Goal: Task Accomplishment & Management: Manage account settings

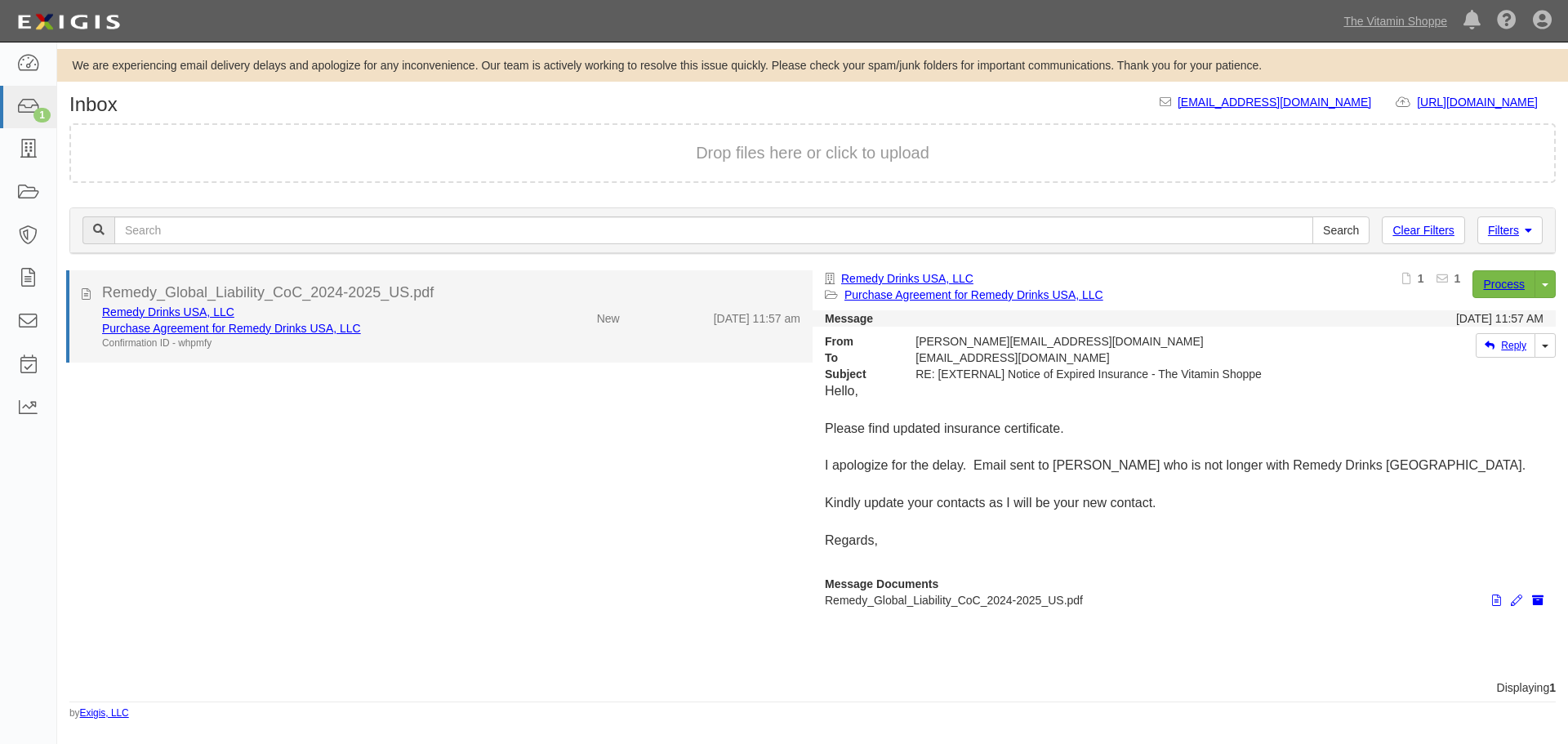
click at [531, 336] on div "Remedy Drinks USA, LLC Purchase Agreement for Remedy Drinks USA, LLC Confirmati…" at bounding box center [451, 326] width 723 height 46
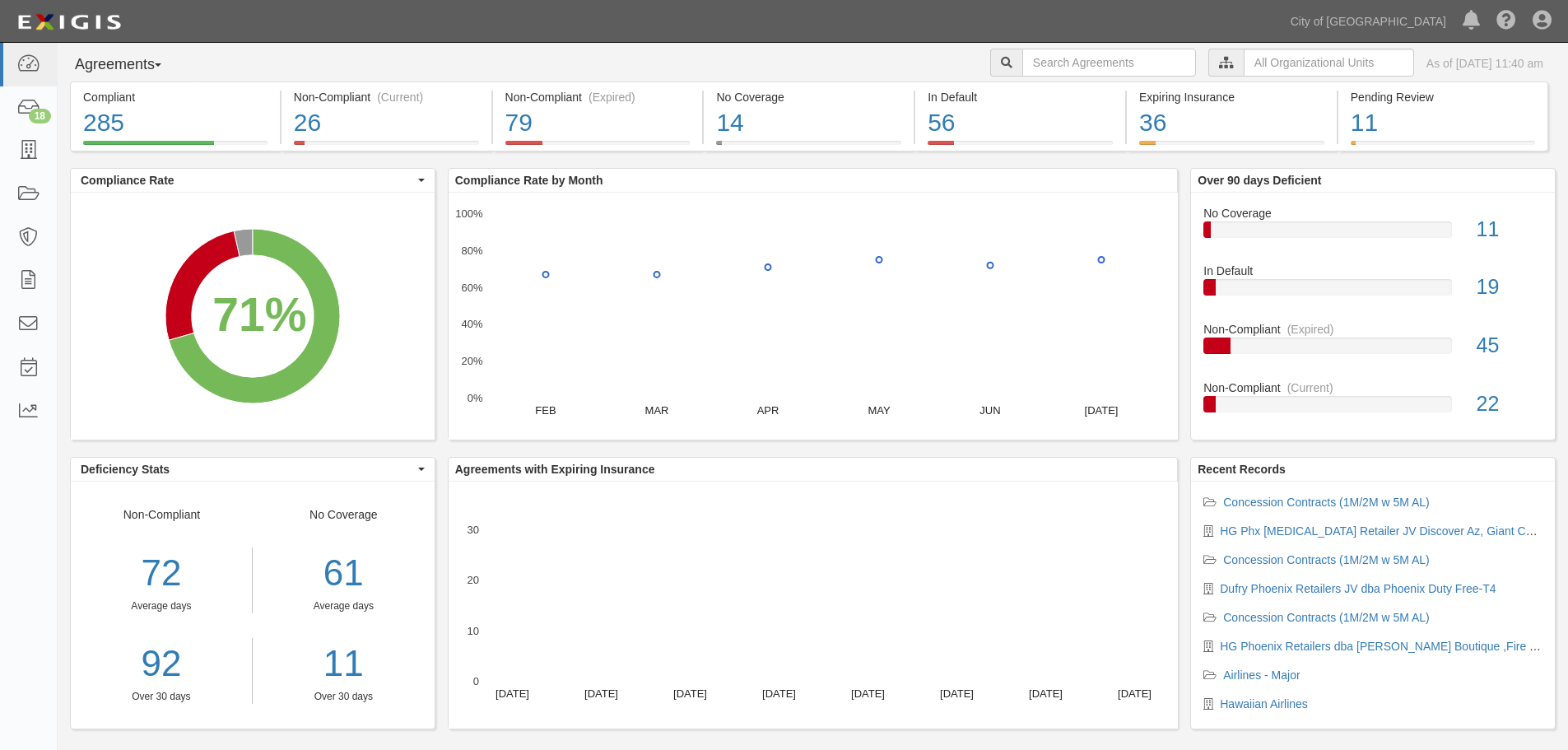
scroll to position [59, 0]
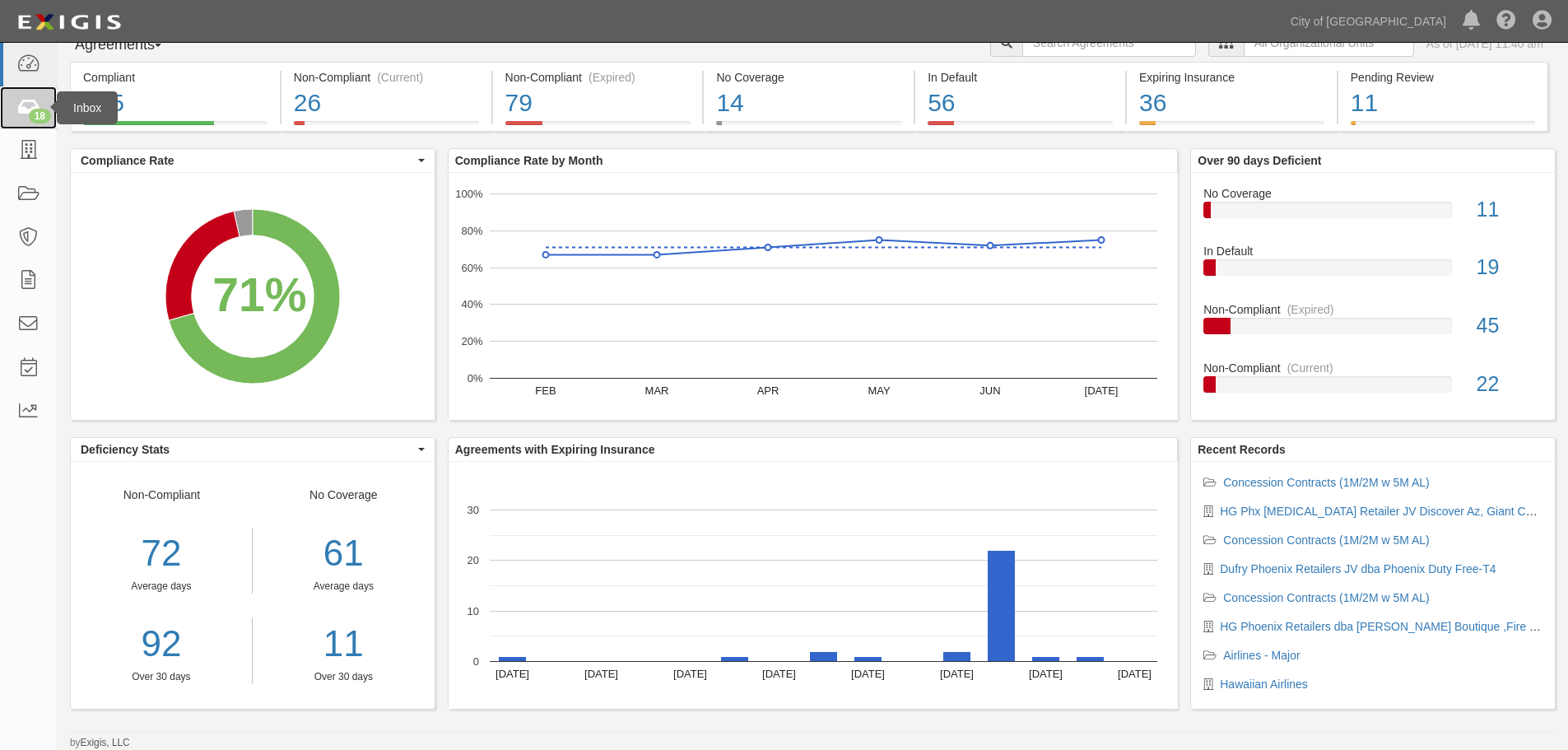
click at [30, 119] on div "18" at bounding box center [40, 115] width 22 height 14
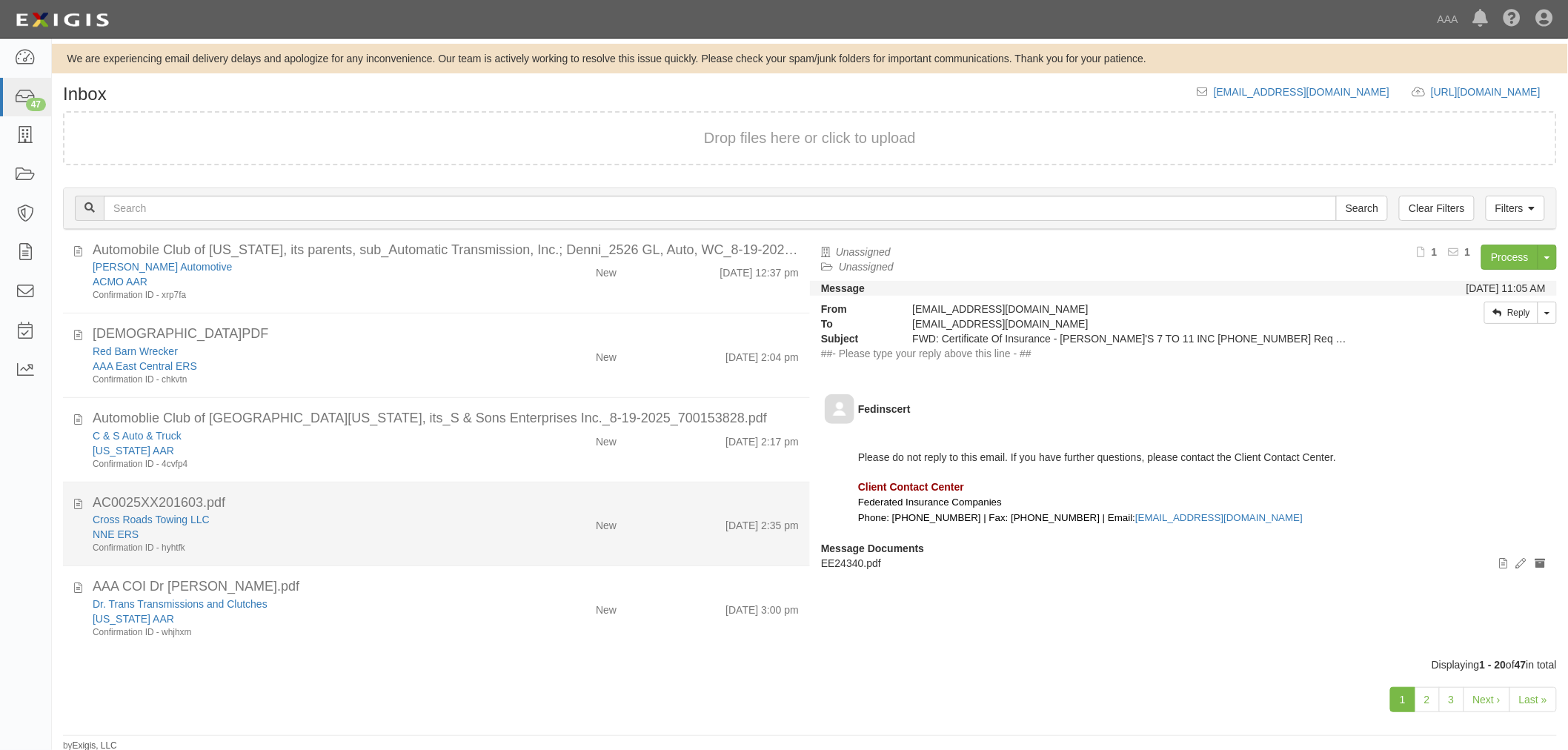
scroll to position [3, 0]
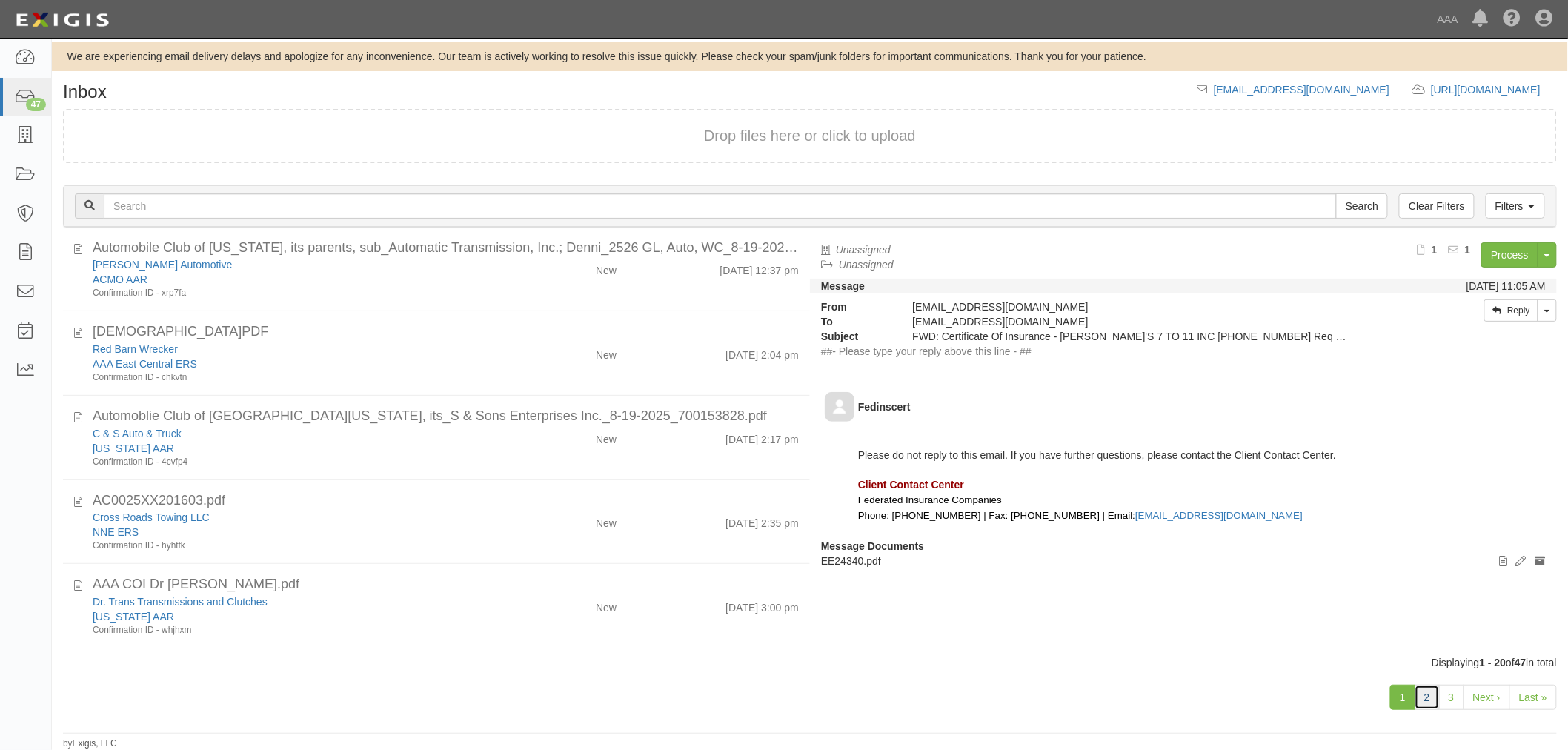
click at [1438, 691] on link "2" at bounding box center [1427, 697] width 25 height 25
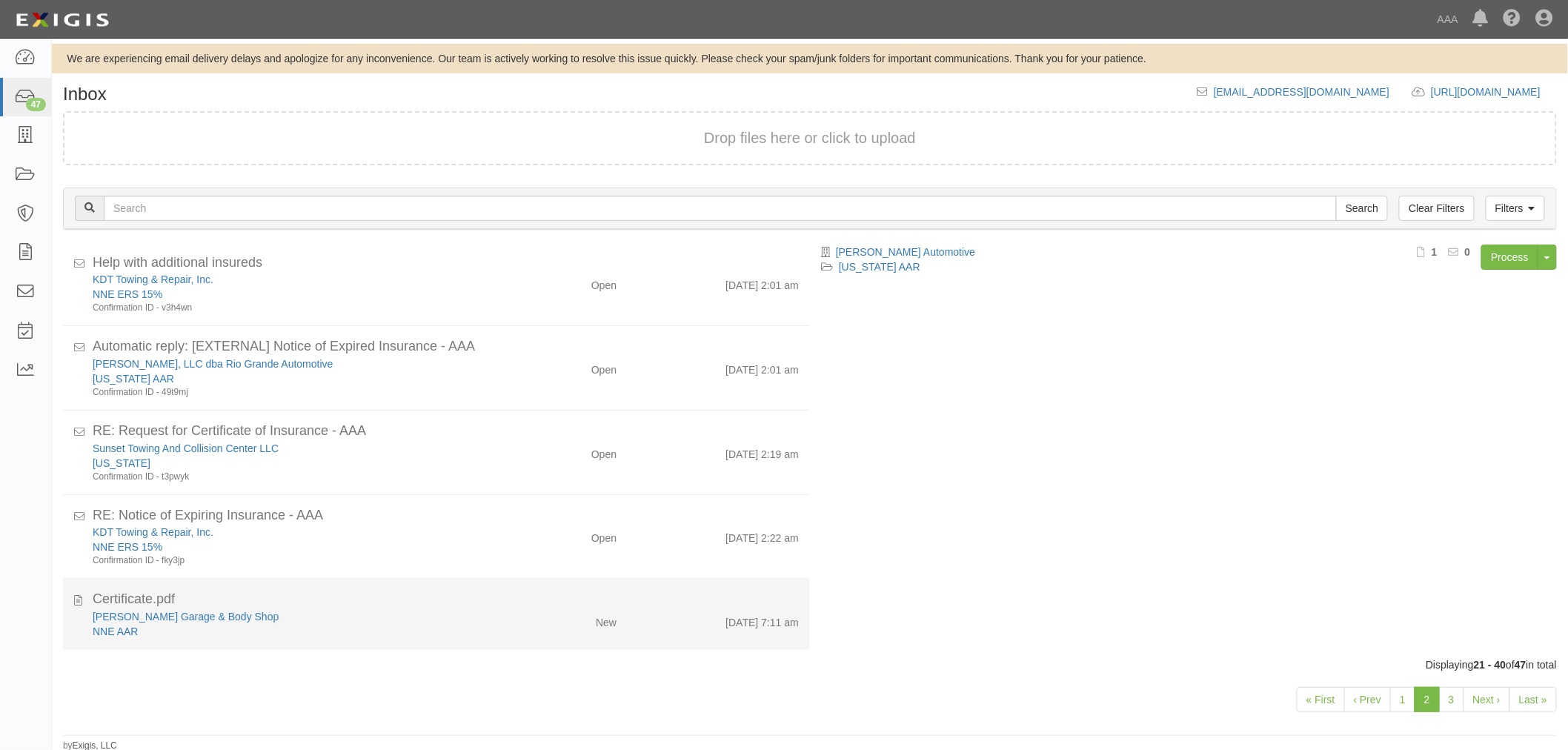
scroll to position [3, 0]
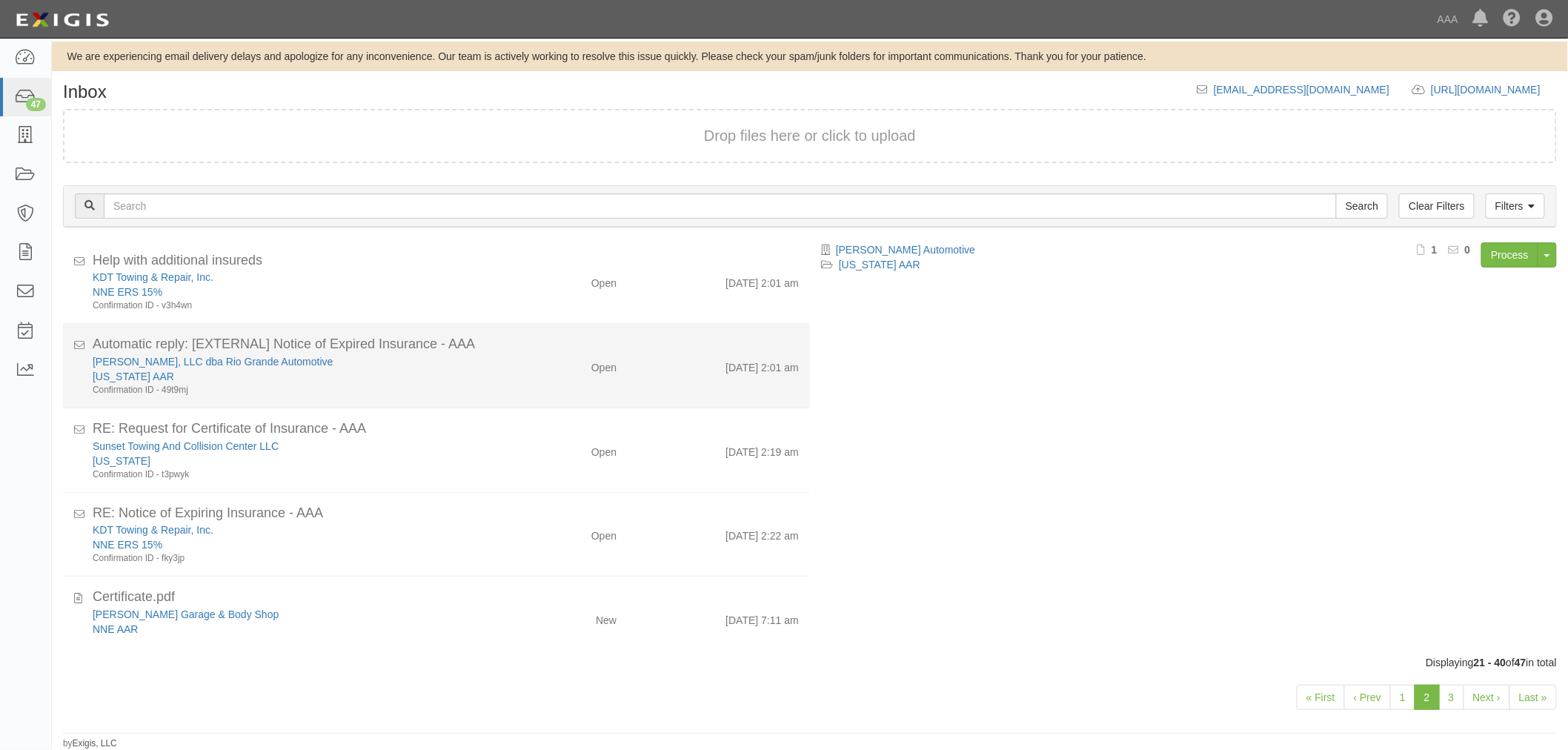
click at [492, 375] on div "[PERSON_NAME], LLC dba Rio Grande Automotive [US_STATE] AAR Confirmation ID - 4…" at bounding box center [294, 375] width 425 height 42
click at [594, 349] on div "Automatic reply: [EXTERNAL] Notice of Expired Insurance - AAA [PERSON_NAME], LL…" at bounding box center [446, 365] width 707 height 62
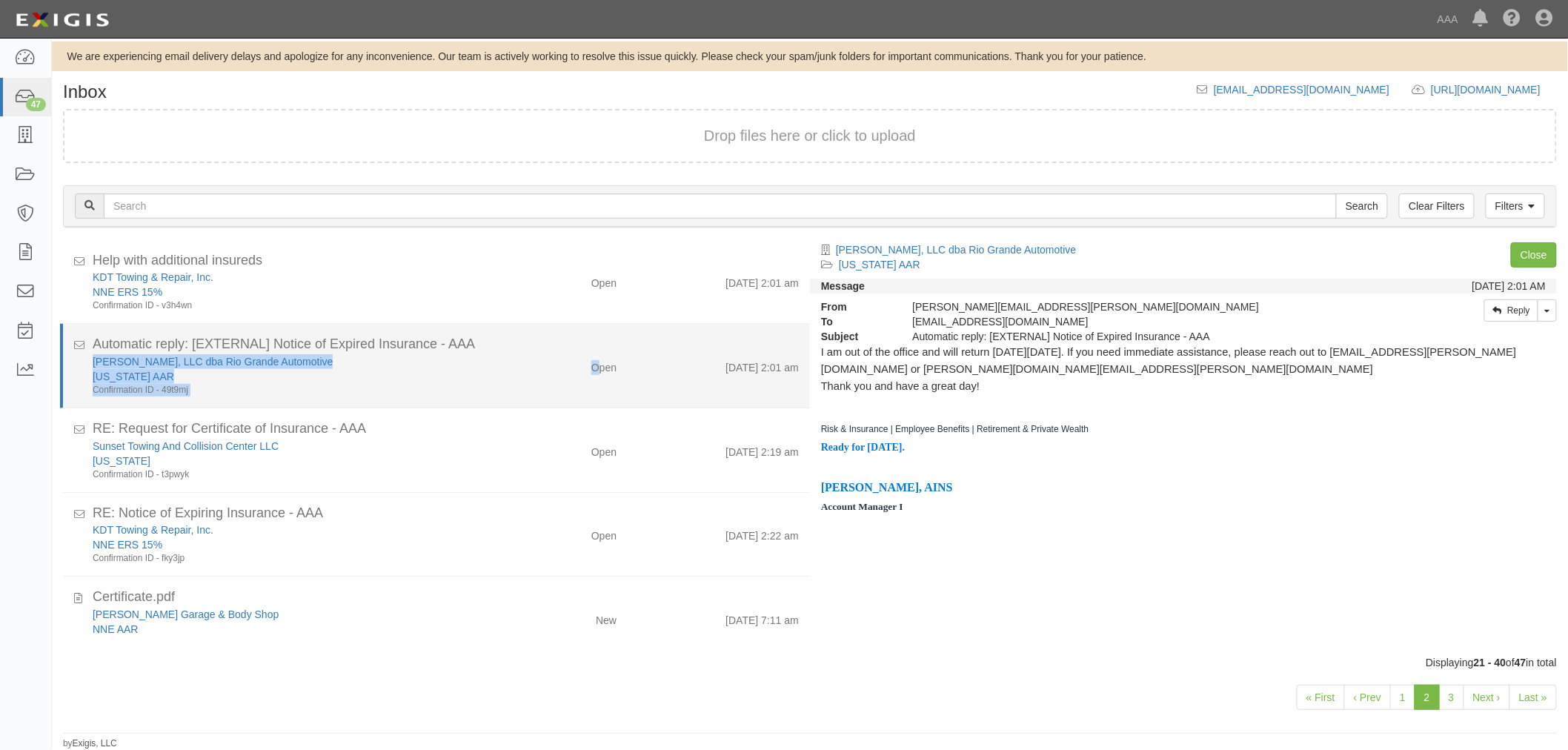
click at [594, 349] on div "Automatic reply: [EXTERNAL] Notice of Expired Insurance - AAA" at bounding box center [446, 344] width 707 height 19
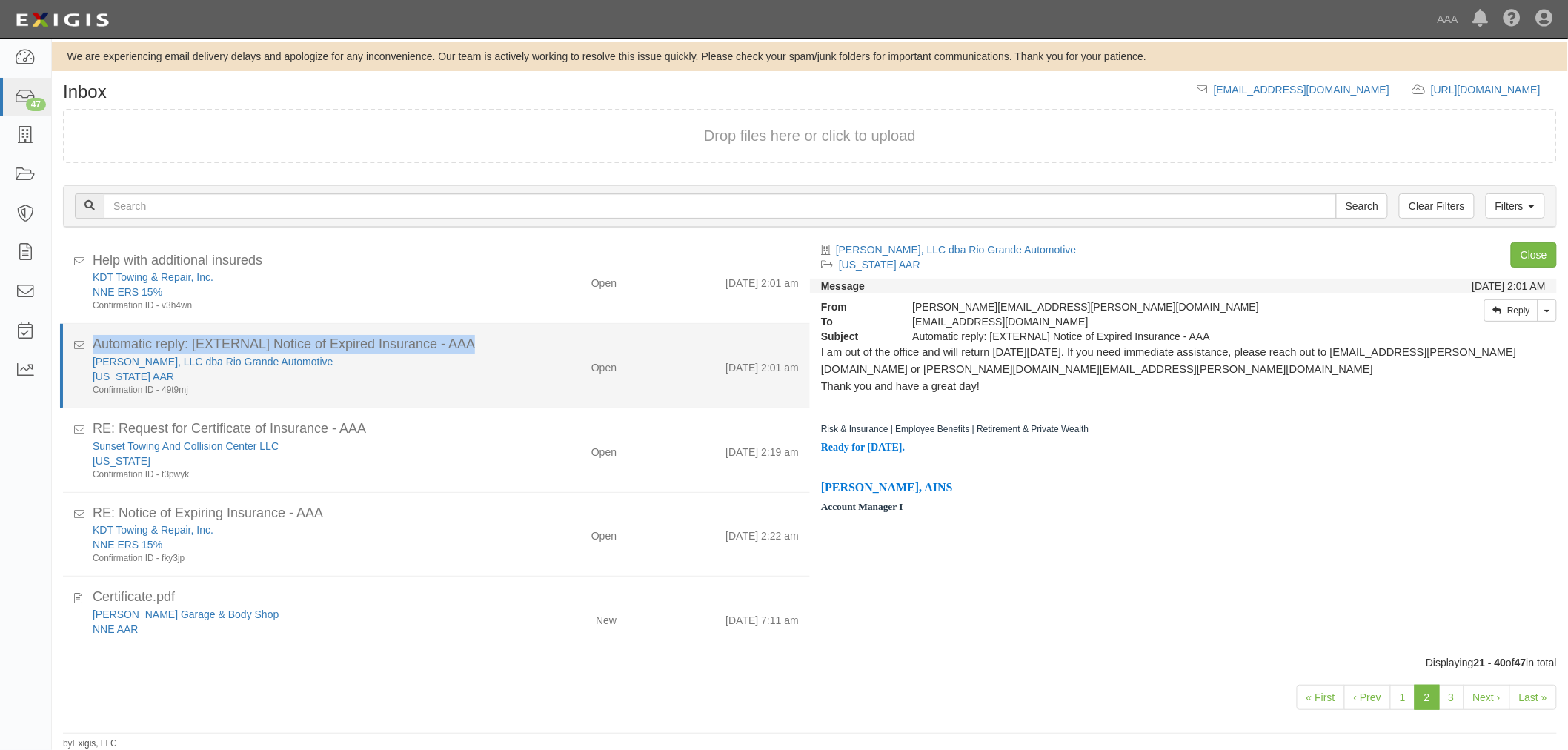
click at [595, 349] on div "Automatic reply: [EXTERNAL] Notice of Expired Insurance - AAA" at bounding box center [446, 344] width 707 height 19
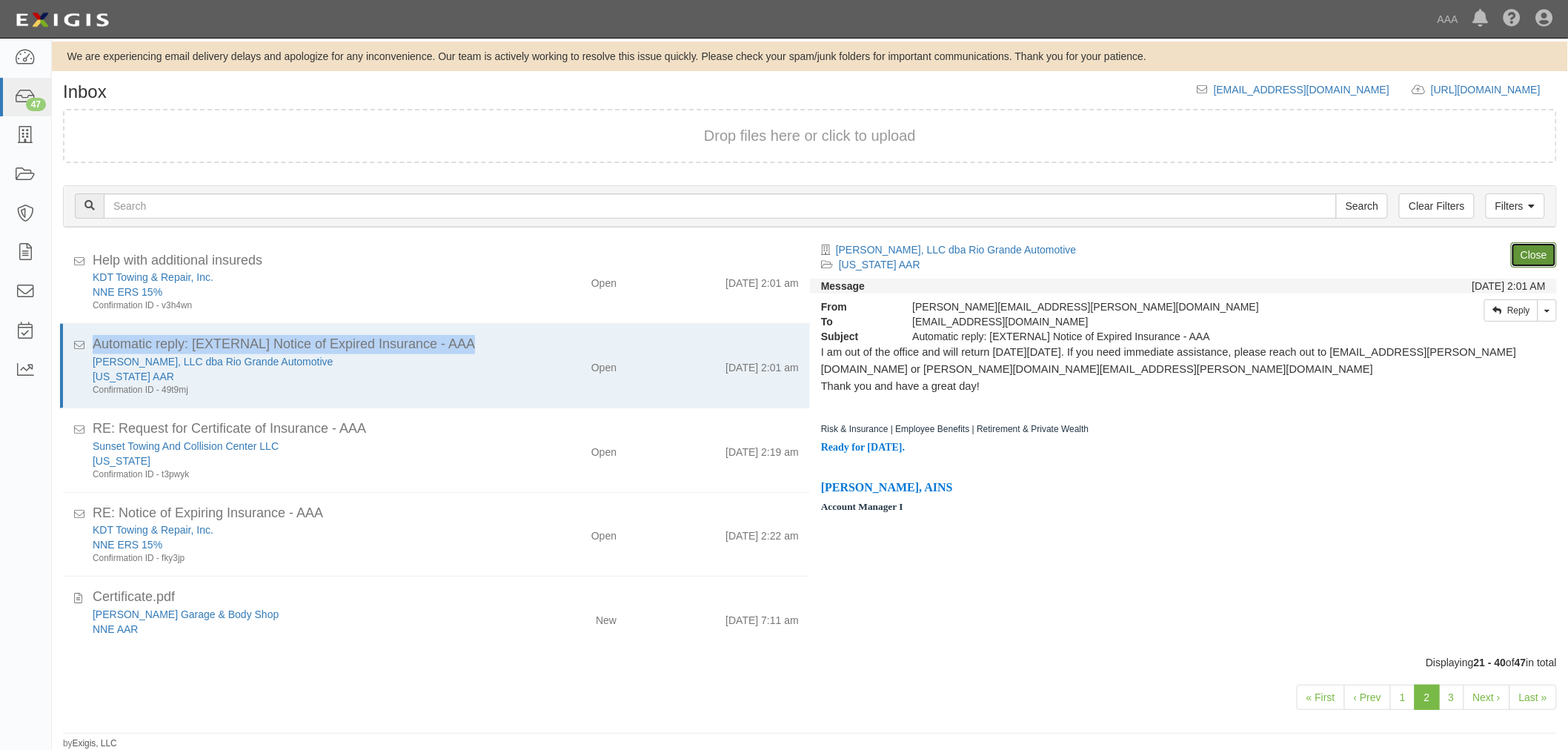
click at [1527, 256] on link "Close" at bounding box center [1534, 255] width 46 height 25
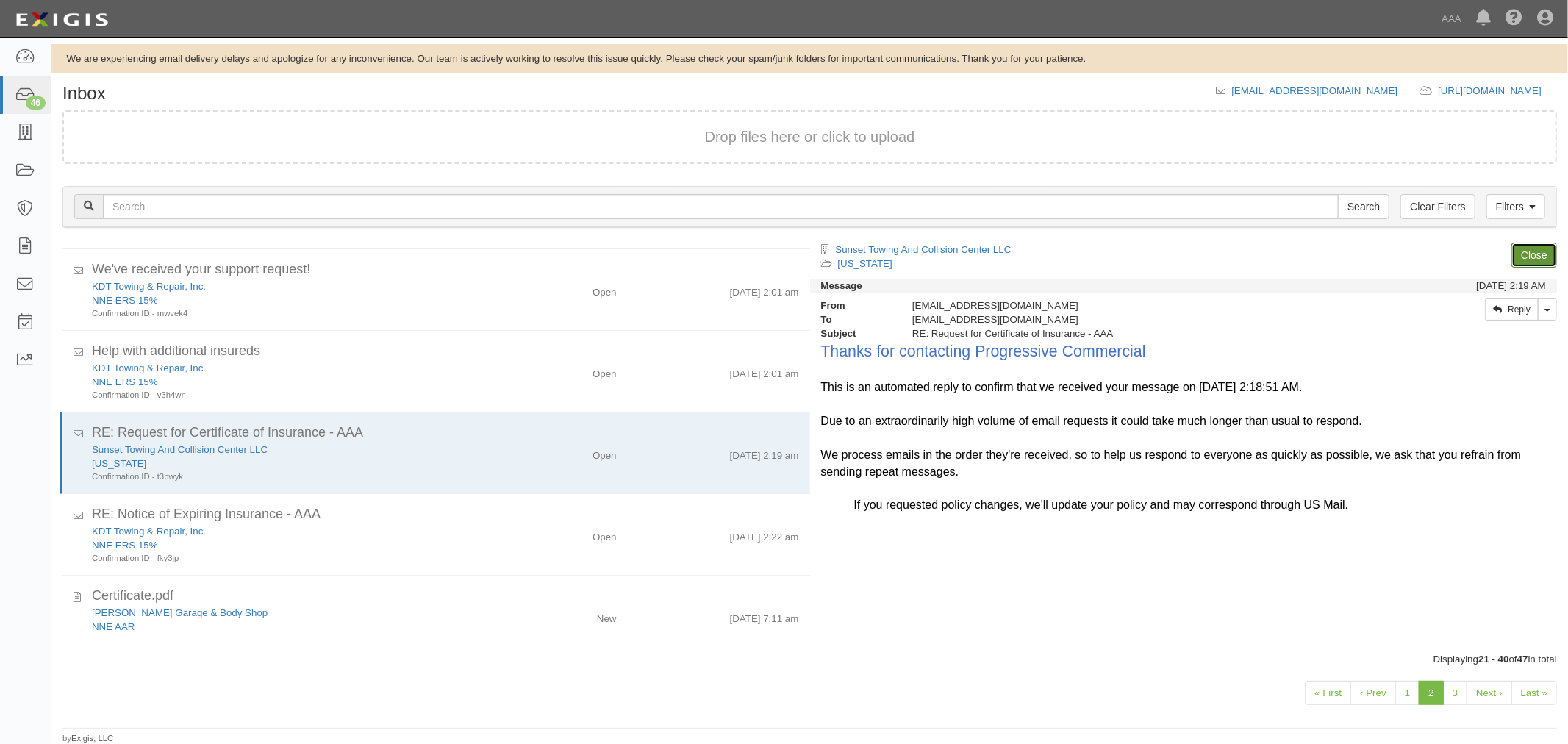
scroll to position [1069, 0]
click at [1527, 263] on link "Close" at bounding box center [1534, 255] width 45 height 25
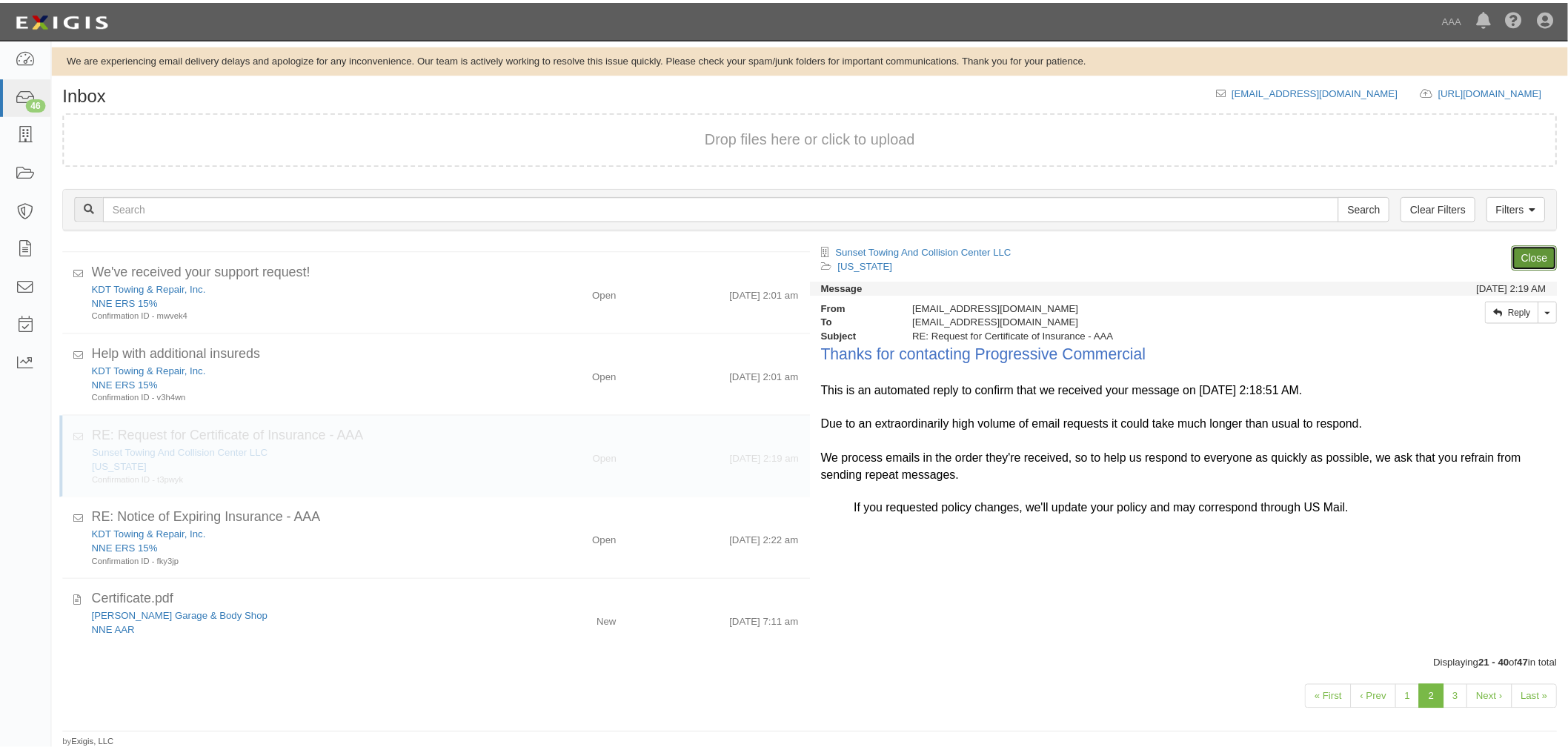
scroll to position [995, 0]
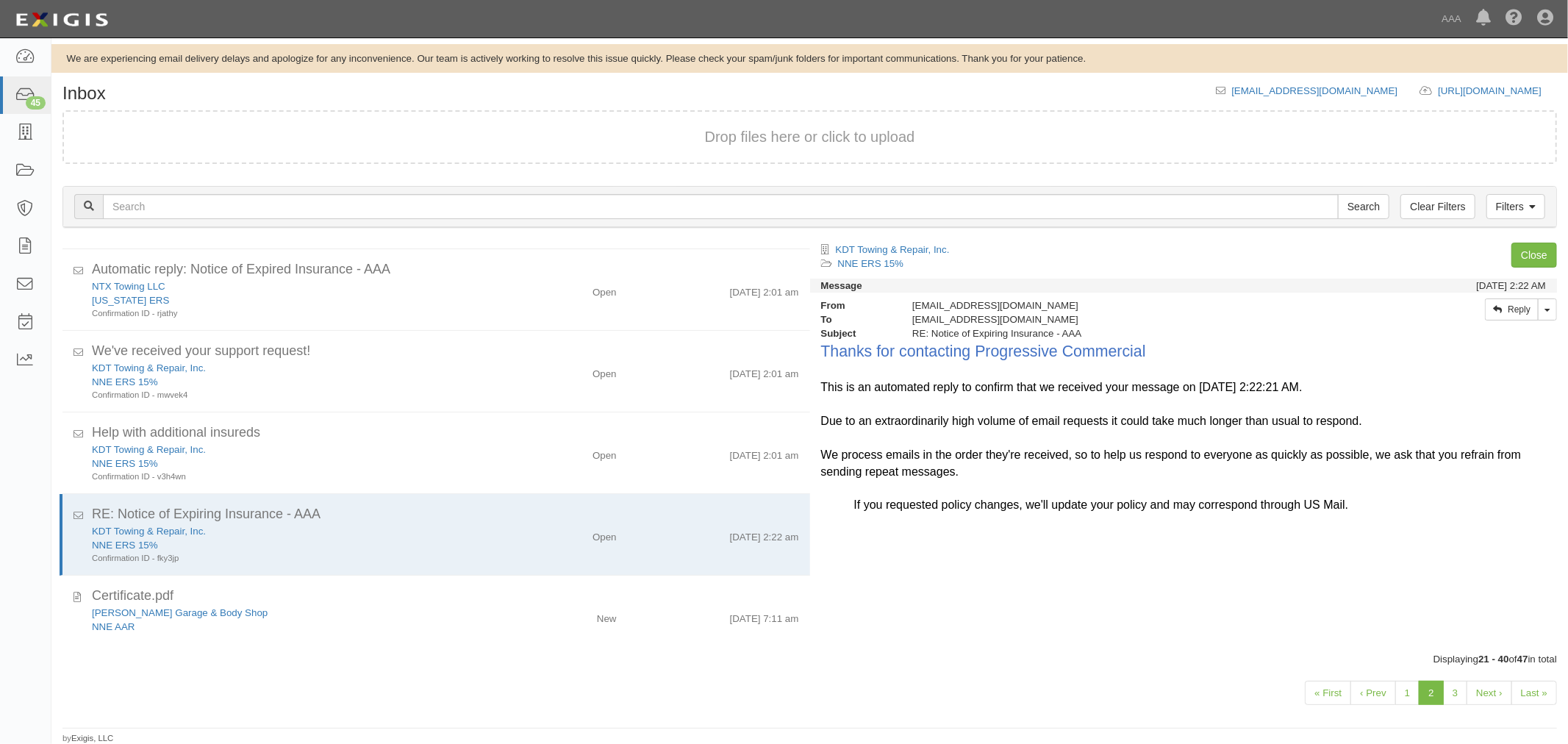
click at [1531, 274] on div "Process Toggle Document Dropdown Archive Document Close Mark as Done Toggle Tas…" at bounding box center [1339, 261] width 436 height 36
click at [1542, 253] on link "Close" at bounding box center [1534, 255] width 45 height 25
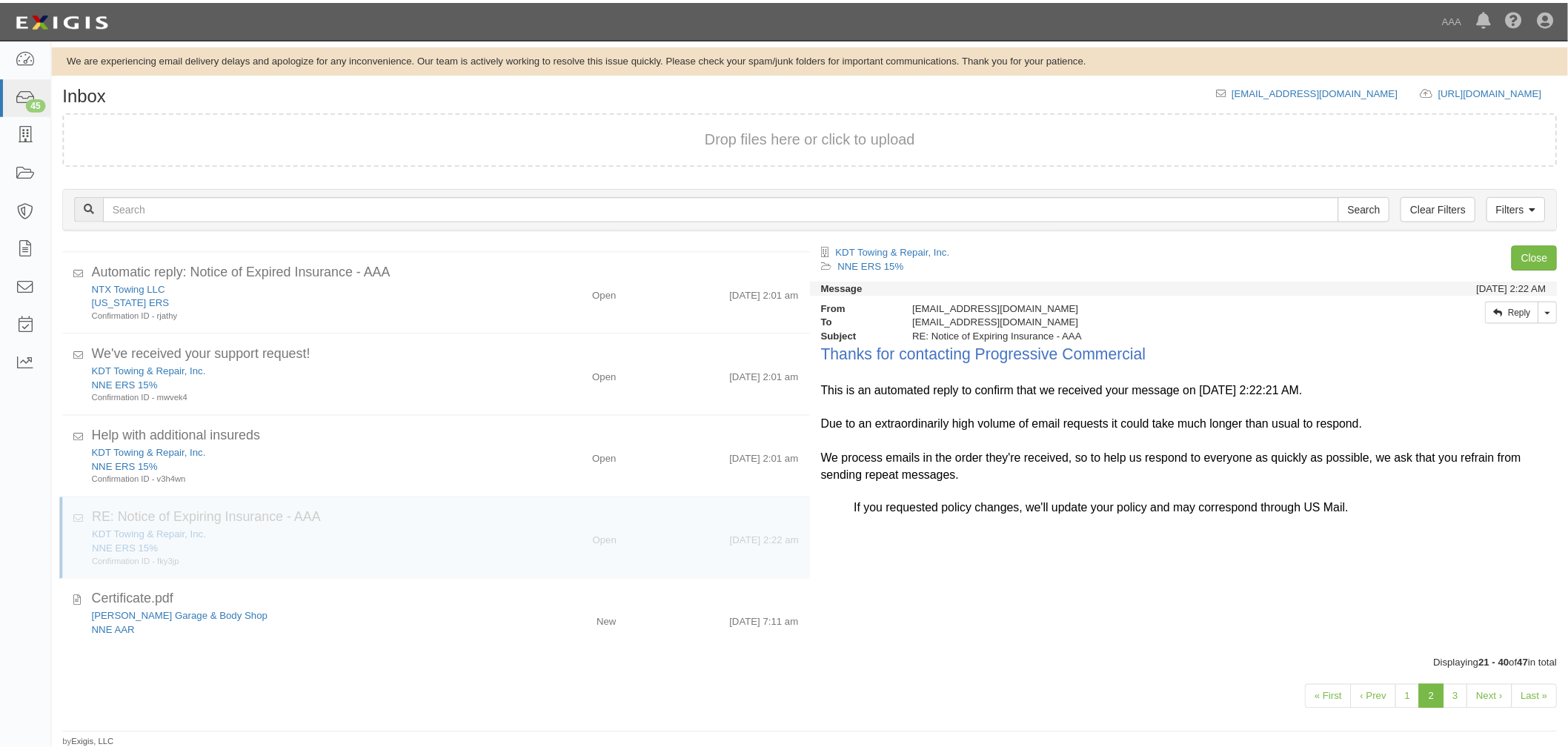
scroll to position [942, 0]
